Goal: Navigation & Orientation: Find specific page/section

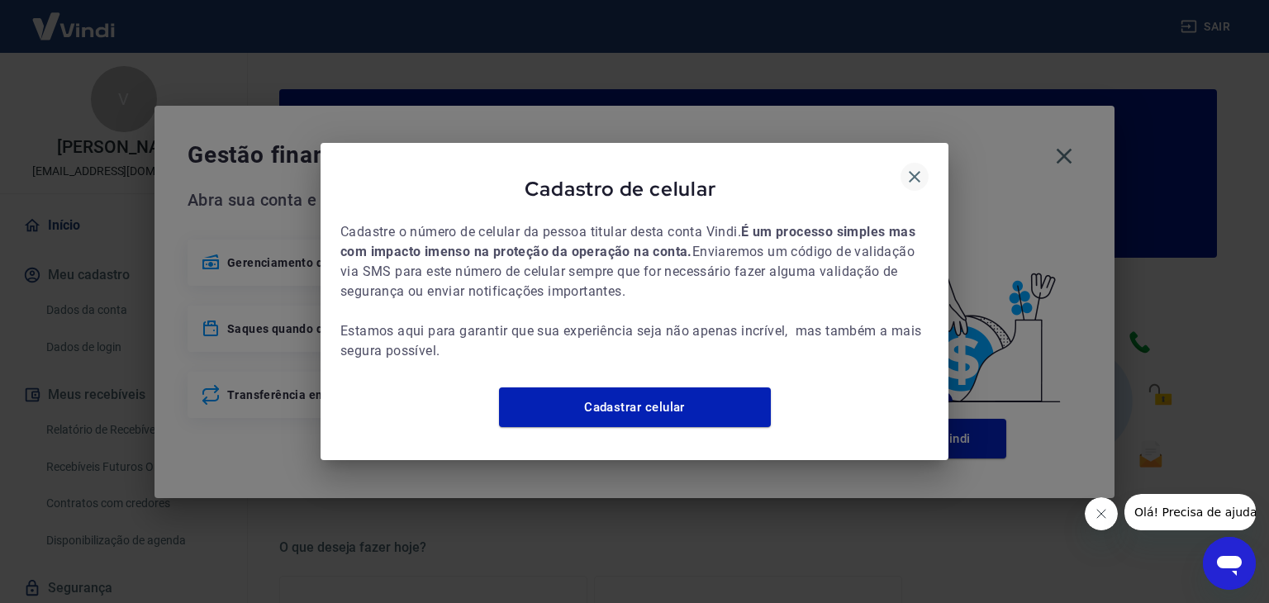
click at [917, 167] on icon "button" at bounding box center [915, 177] width 20 height 20
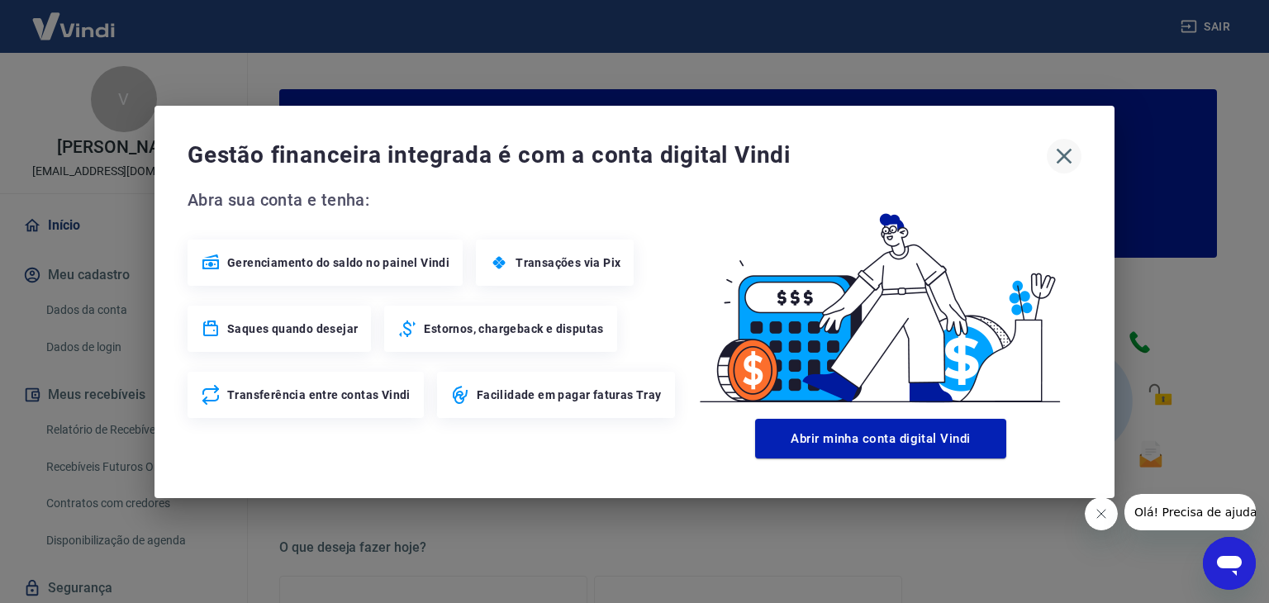
click at [1072, 153] on icon "button" at bounding box center [1064, 156] width 26 height 26
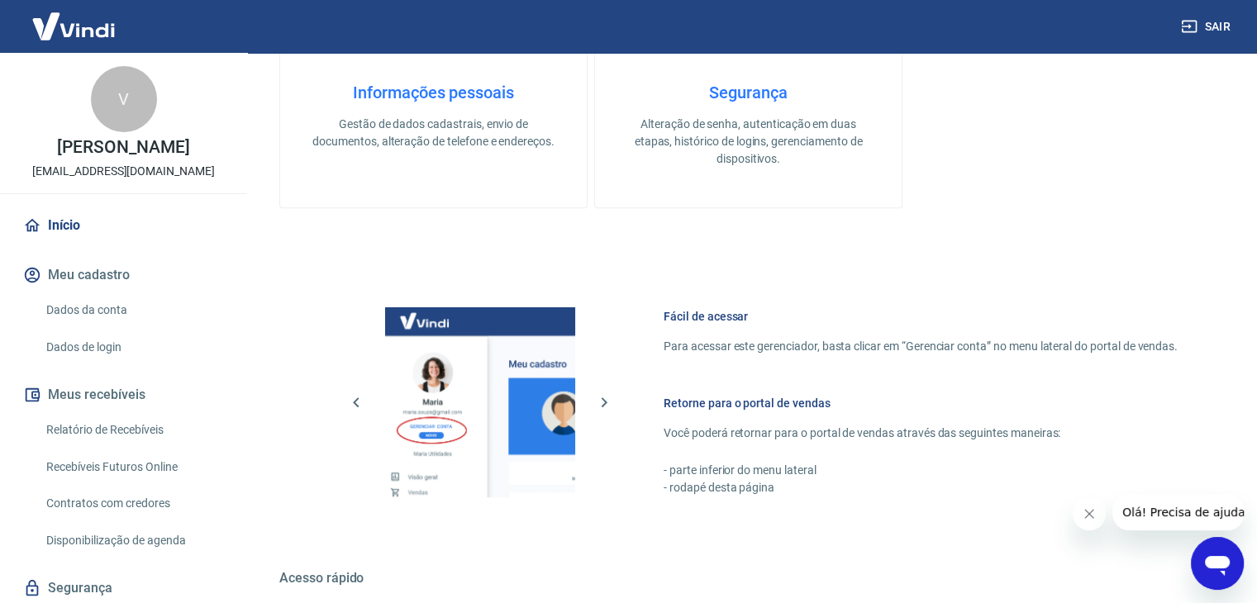
scroll to position [826, 0]
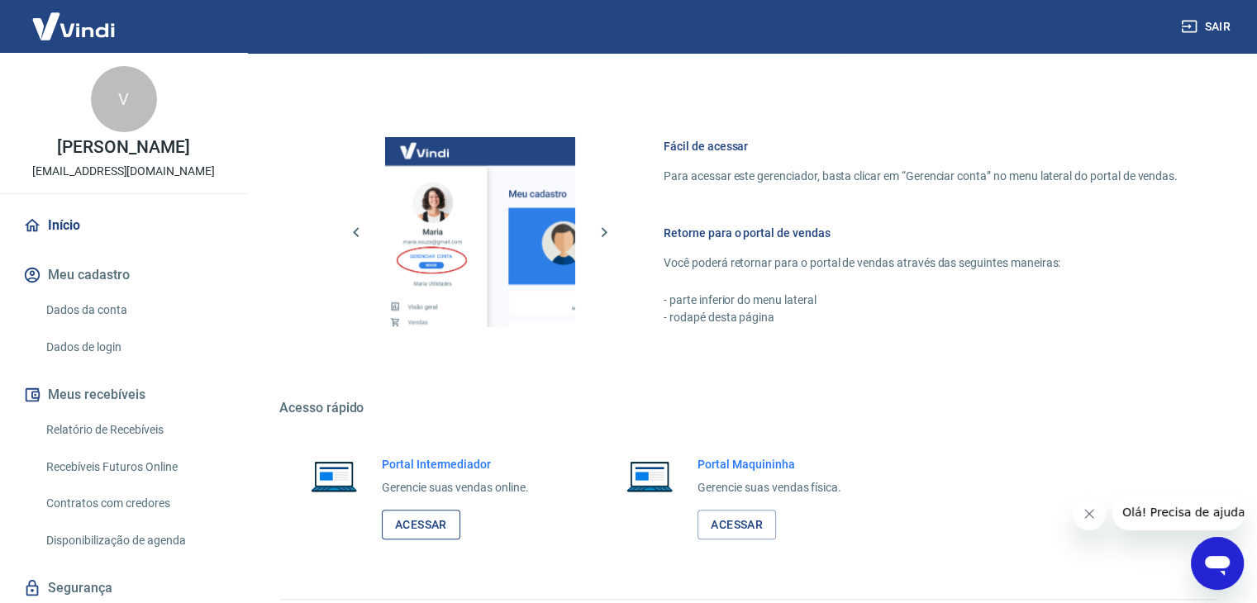
click at [433, 535] on link "Acessar" at bounding box center [421, 525] width 78 height 31
